Goal: Task Accomplishment & Management: Use online tool/utility

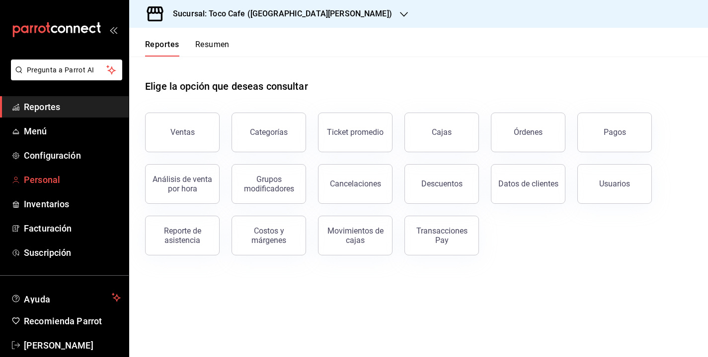
click at [52, 182] on span "Personal" at bounding box center [72, 179] width 97 height 13
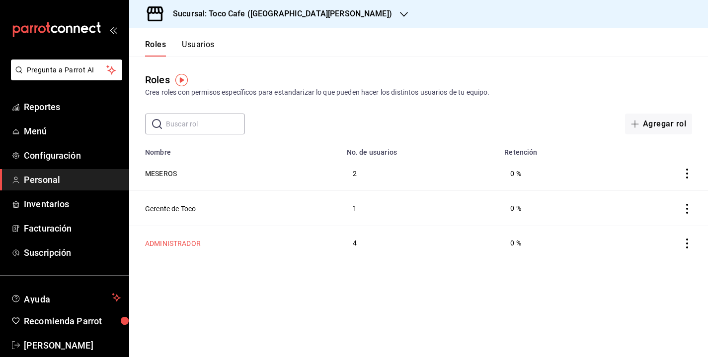
click at [187, 246] on button "ADMINISTRADOR" at bounding box center [173, 244] width 56 height 10
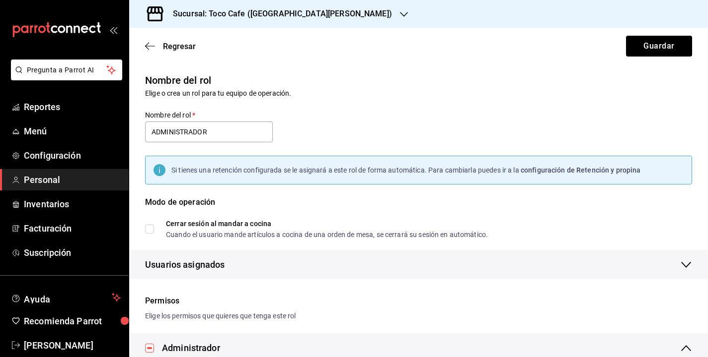
click at [448, 219] on div "Modo de operación" at bounding box center [418, 209] width 547 height 24
click at [149, 46] on icon "button" at bounding box center [150, 46] width 10 height 9
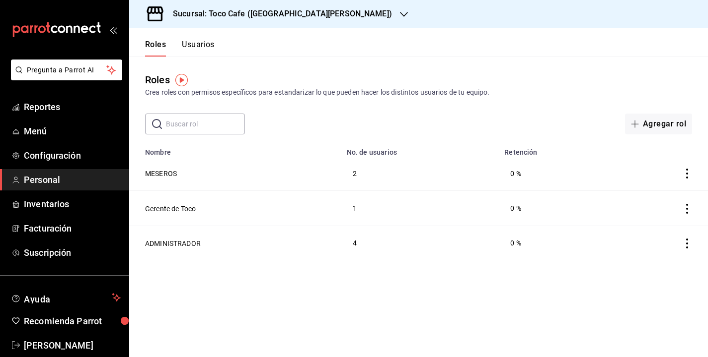
click at [200, 44] on button "Usuarios" at bounding box center [198, 48] width 33 height 17
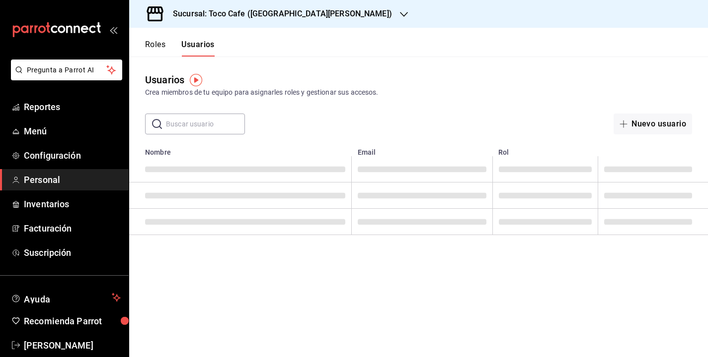
click at [429, 92] on div "Crea miembros de tu equipo para asignarles roles y gestionar sus accesos." at bounding box center [418, 92] width 547 height 10
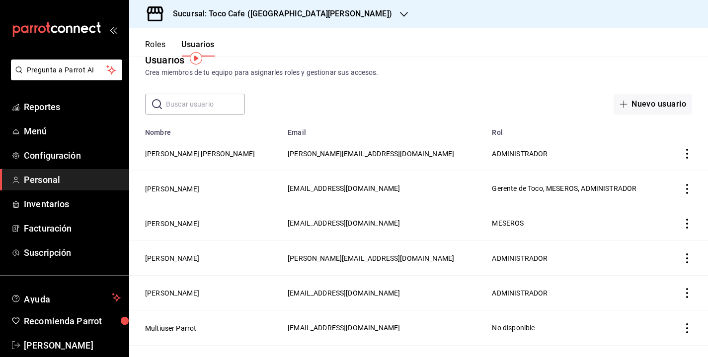
scroll to position [41, 0]
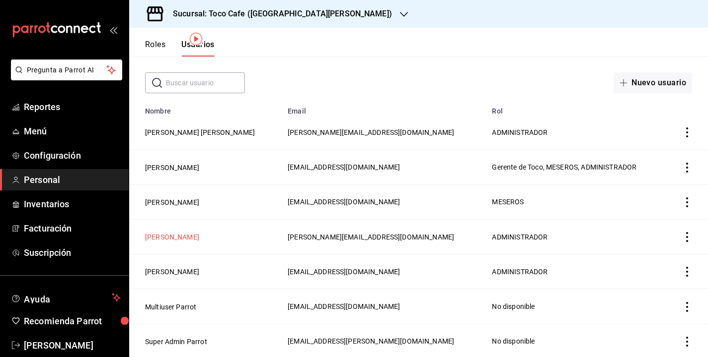
click at [167, 235] on button "[PERSON_NAME]" at bounding box center [172, 237] width 54 height 10
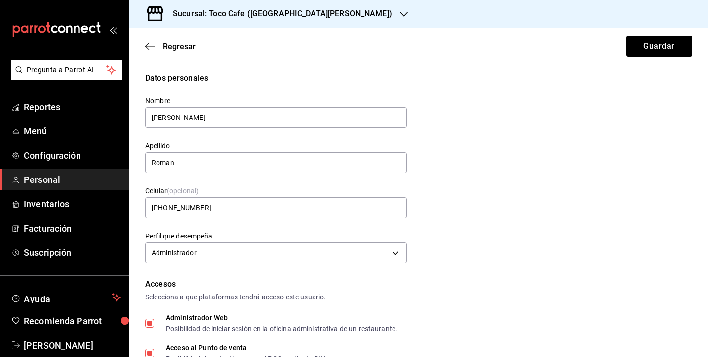
click at [542, 167] on div "Datos personales Nombre Alicia Apellido Roman Celular (opcional) +52 (52) 5541-…" at bounding box center [418, 169] width 547 height 194
click at [41, 129] on span "Menú" at bounding box center [72, 131] width 97 height 13
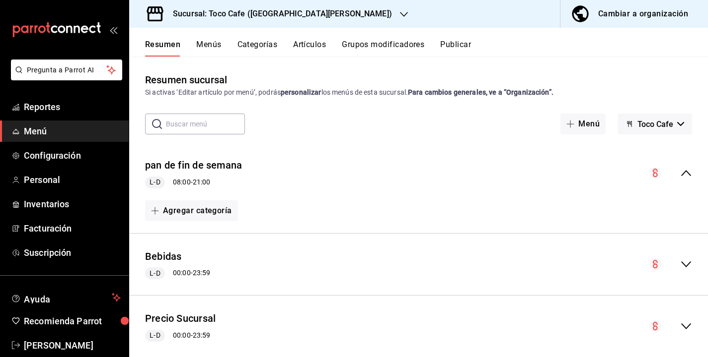
click at [321, 44] on button "Artículos" at bounding box center [309, 48] width 33 height 17
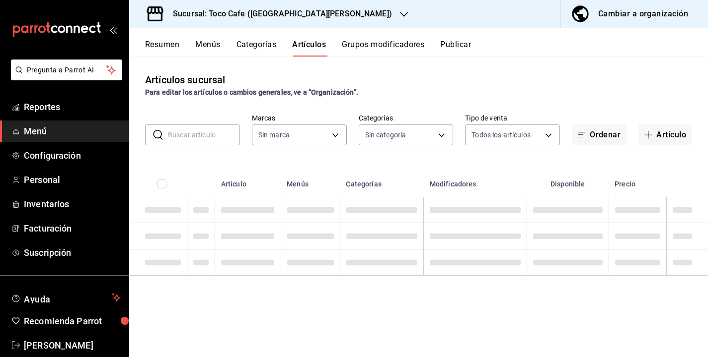
type input "fdea7fe2-7329-4e81-9849-ffa9d0970793"
type input "1900a4aa-1fd2-4908-b363-8072e556526e,1f15949a-e33d-4fa8-be03-64aead229ede,3f693…"
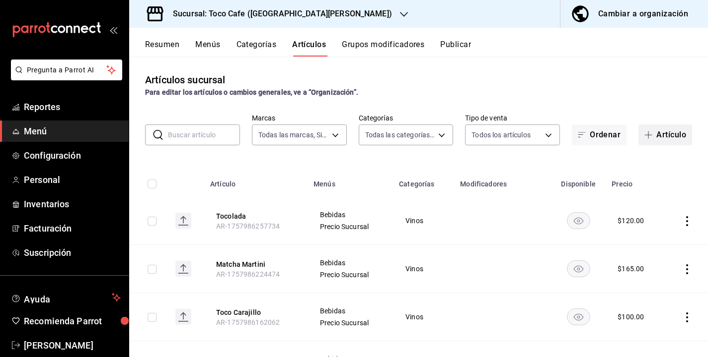
click at [671, 133] on button "Artículo" at bounding box center [665, 135] width 54 height 21
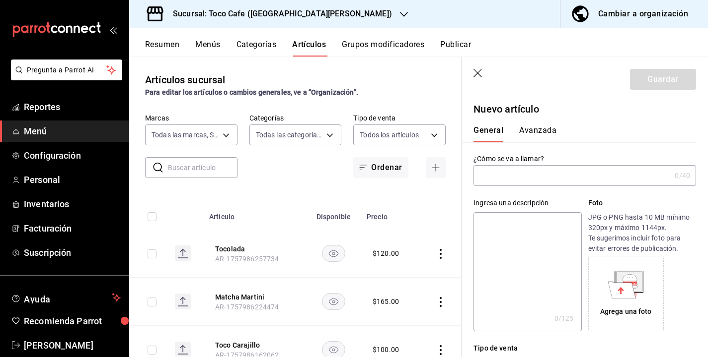
click at [530, 178] on input "text" at bounding box center [571, 176] width 197 height 20
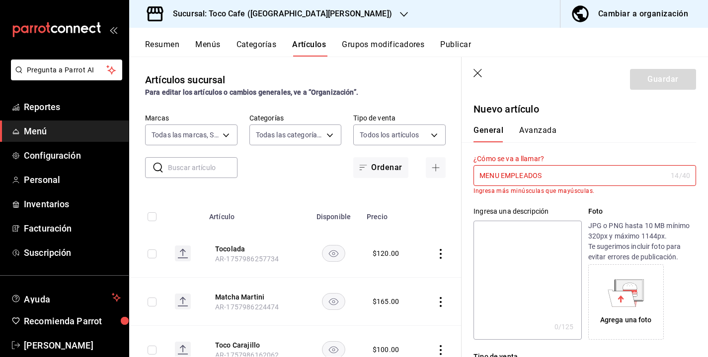
type input "MENU EMPLEADOS"
click at [645, 205] on div "Ingresa una descripción x 0 /125 ​ Foto JPG o PNG hasta 10 MB mínimo 320px y má…" at bounding box center [578, 267] width 234 height 145
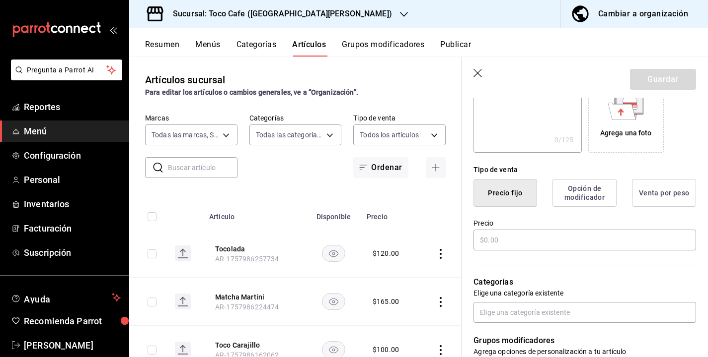
scroll to position [199, 0]
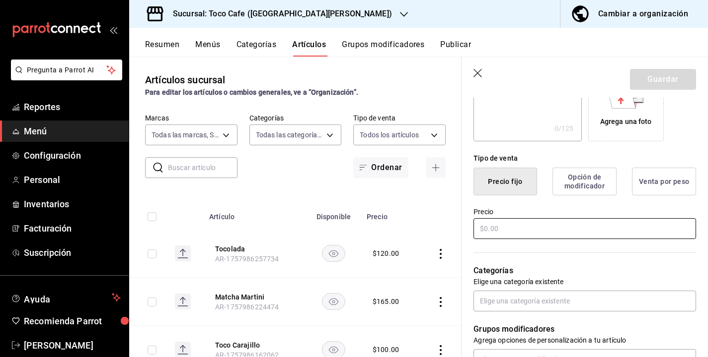
click at [517, 224] on input "text" at bounding box center [584, 228] width 222 height 21
click at [559, 248] on div "Categorías Elige una categoría existente" at bounding box center [578, 276] width 234 height 71
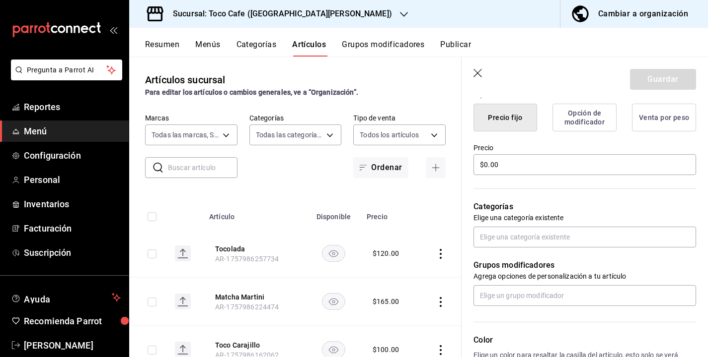
scroll to position [298, 0]
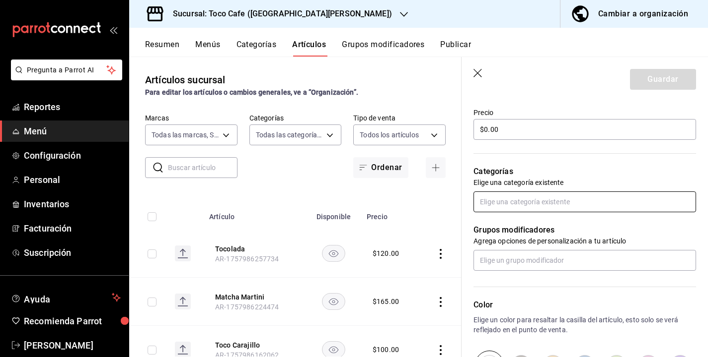
click at [541, 203] on input "text" at bounding box center [584, 202] width 222 height 21
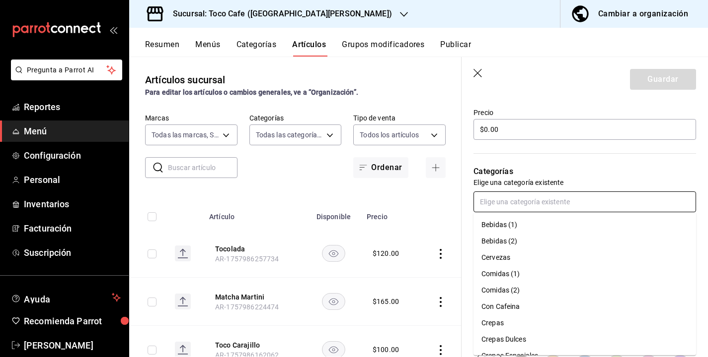
click at [500, 275] on li "Comidas (1)" at bounding box center [584, 274] width 222 height 16
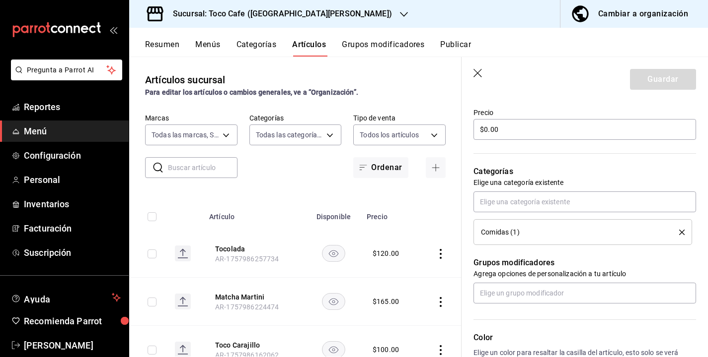
click at [660, 262] on p "Grupos modificadores" at bounding box center [584, 263] width 222 height 12
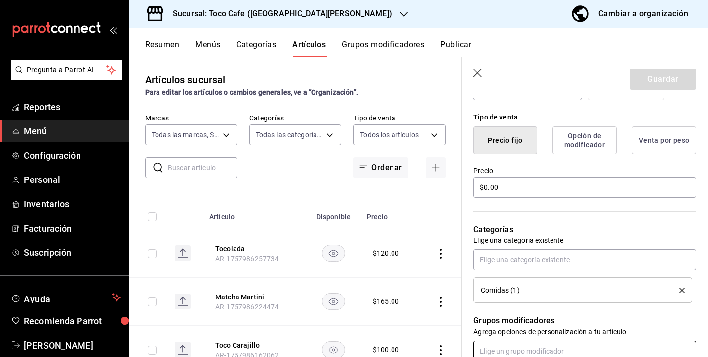
scroll to position [239, 0]
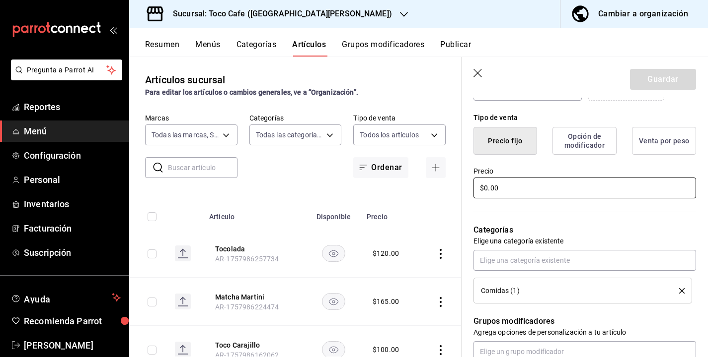
click at [497, 188] on input "$0.00" at bounding box center [584, 188] width 222 height 21
type input "$0.01"
click at [599, 199] on div "Precio $0.01" at bounding box center [584, 183] width 222 height 33
click at [638, 313] on div "Grupos modificadores Agrega opciones de personalización a tu artículo" at bounding box center [578, 333] width 234 height 59
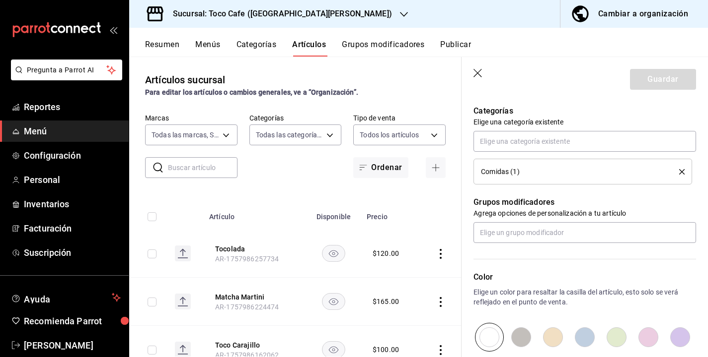
scroll to position [378, 0]
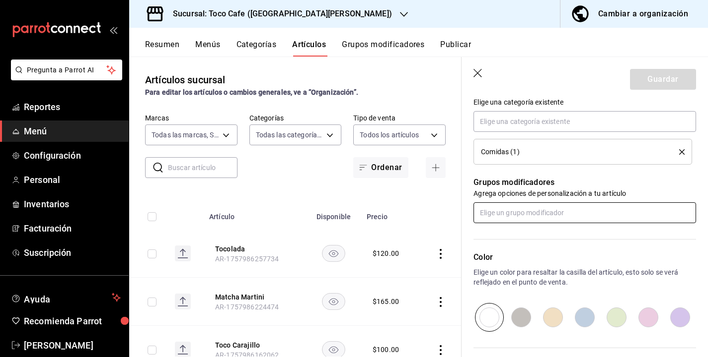
click at [610, 216] on input "text" at bounding box center [584, 213] width 222 height 21
click at [593, 268] on p "Elige un color para resaltar la casilla del artículo, esto solo se verá refleja…" at bounding box center [584, 278] width 222 height 20
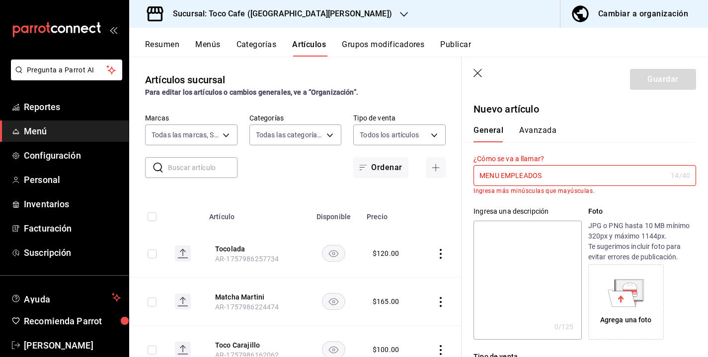
scroll to position [0, 0]
drag, startPoint x: 548, startPoint y: 178, endPoint x: 403, endPoint y: 172, distance: 145.1
click at [403, 172] on main "Artículos sucursal Para editar los artículos o cambios generales, ve a “Organiz…" at bounding box center [418, 207] width 578 height 301
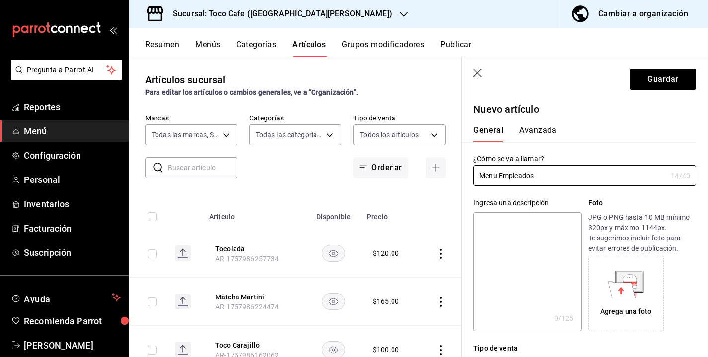
type input "Menu Empleados"
click at [576, 155] on label "¿Cómo se va a llamar?" at bounding box center [584, 158] width 222 height 7
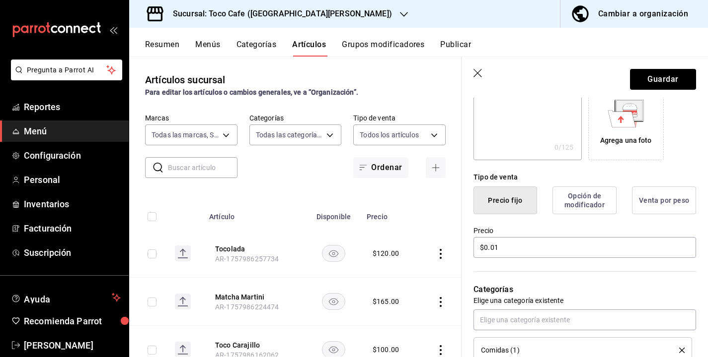
scroll to position [179, 0]
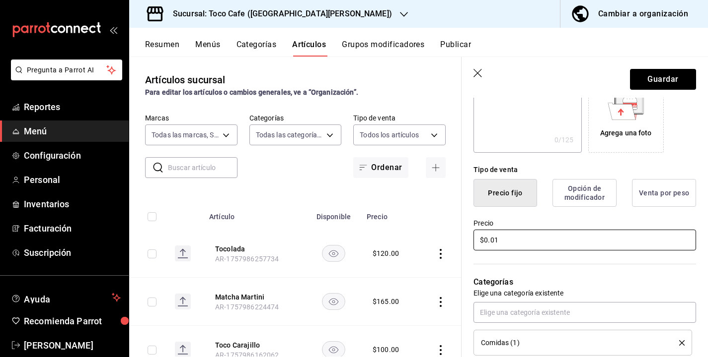
click at [516, 240] on input "$0.01" at bounding box center [584, 240] width 222 height 21
type input "$0.00"
click at [616, 278] on p "Categorías" at bounding box center [584, 283] width 222 height 12
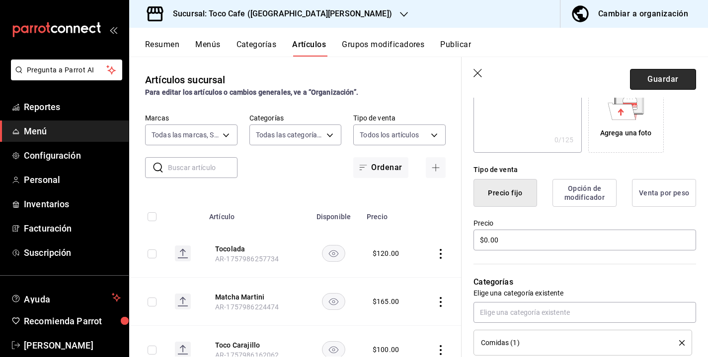
click at [664, 81] on button "Guardar" at bounding box center [663, 79] width 66 height 21
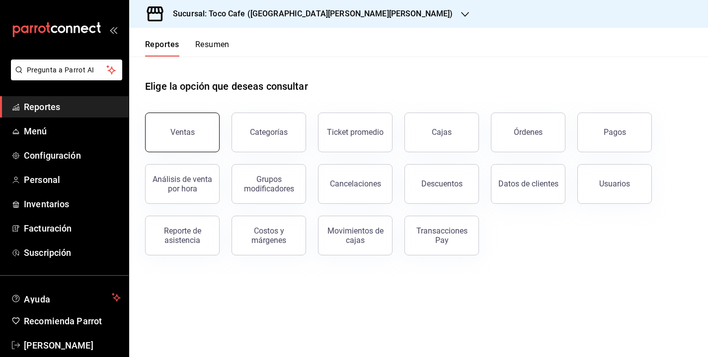
click at [185, 131] on div "Ventas" at bounding box center [182, 132] width 24 height 9
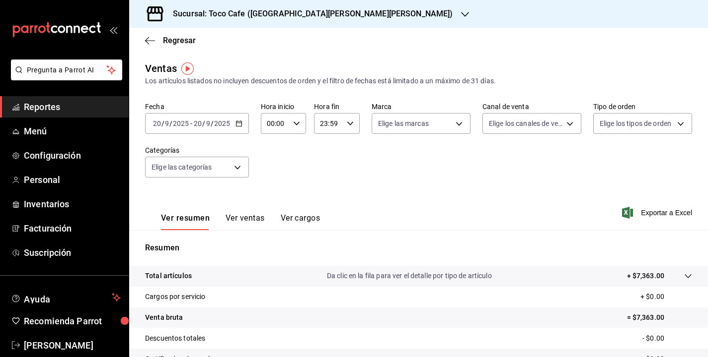
click at [230, 122] on div "[DATE] [DATE] - [DATE] [DATE]" at bounding box center [197, 123] width 104 height 21
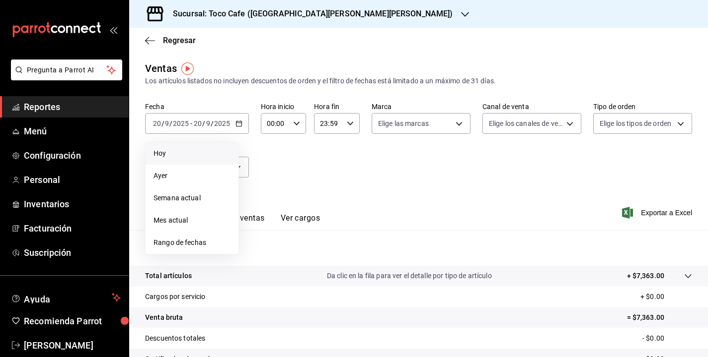
click at [190, 155] on span "Hoy" at bounding box center [191, 153] width 77 height 10
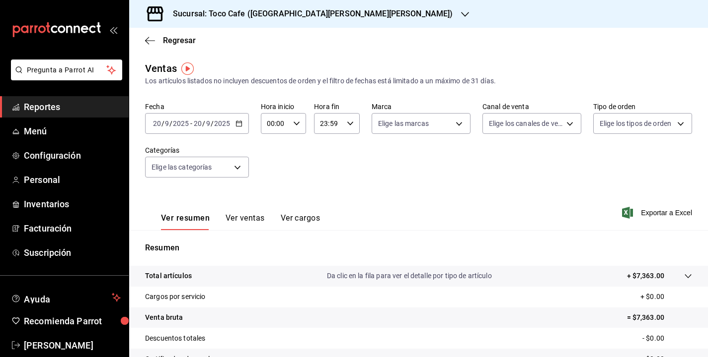
click at [61, 103] on span "Reportes" at bounding box center [72, 106] width 97 height 13
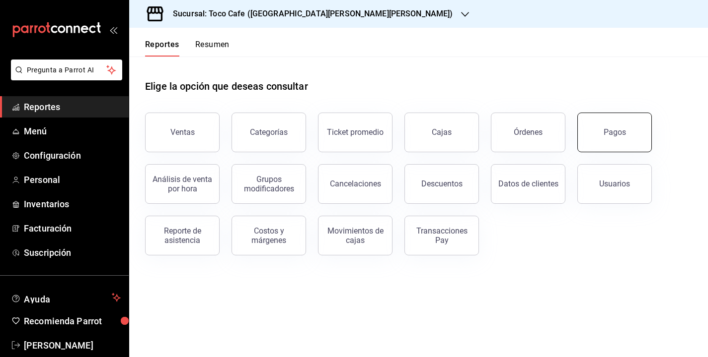
click at [619, 139] on button "Pagos" at bounding box center [614, 133] width 74 height 40
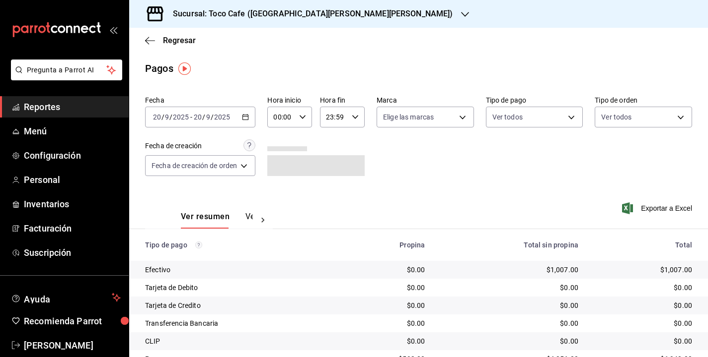
click at [237, 116] on div "[DATE] [DATE] - [DATE] [DATE]" at bounding box center [200, 117] width 110 height 21
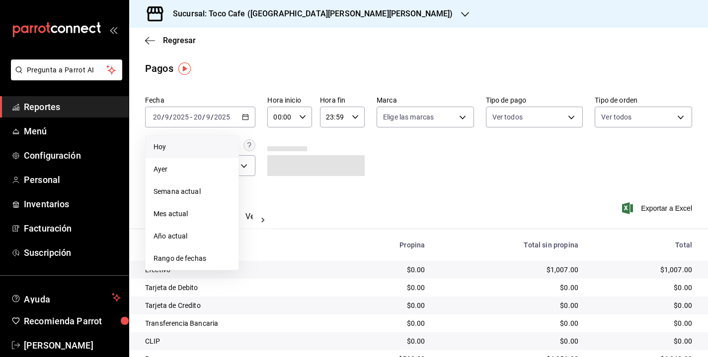
click at [206, 148] on span "Hoy" at bounding box center [191, 147] width 77 height 10
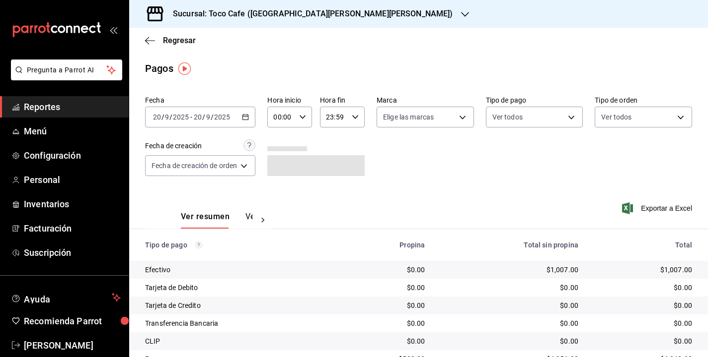
click at [506, 171] on div "Fecha [DATE] [DATE] - [DATE] [DATE] Hora inicio 00:00 Hora inicio Hora fin 23:5…" at bounding box center [418, 140] width 547 height 96
